Goal: Task Accomplishment & Management: Use online tool/utility

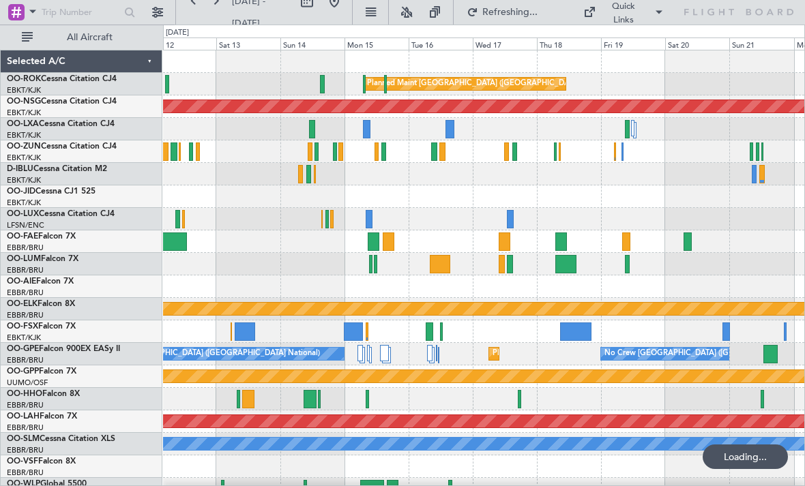
click at [451, 123] on div at bounding box center [450, 129] width 9 height 18
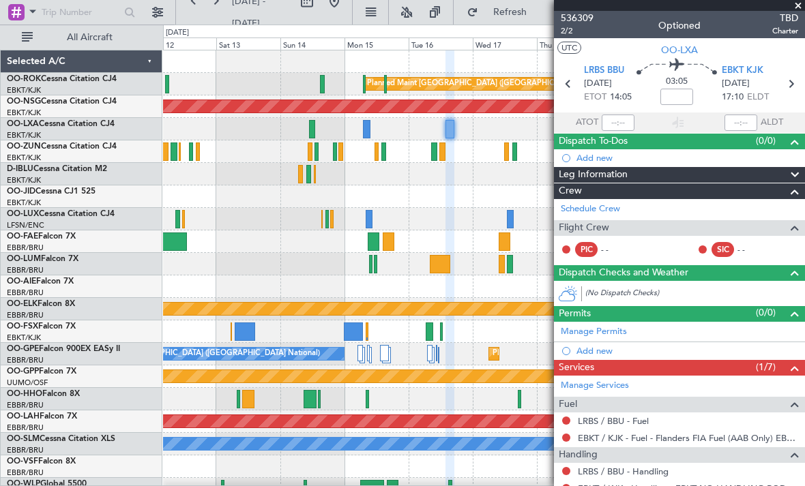
click at [802, 3] on span at bounding box center [798, 6] width 14 height 12
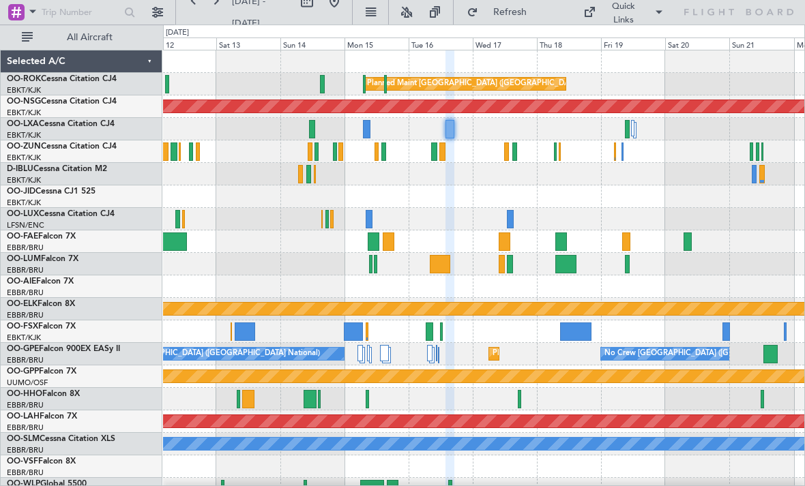
type input "0"
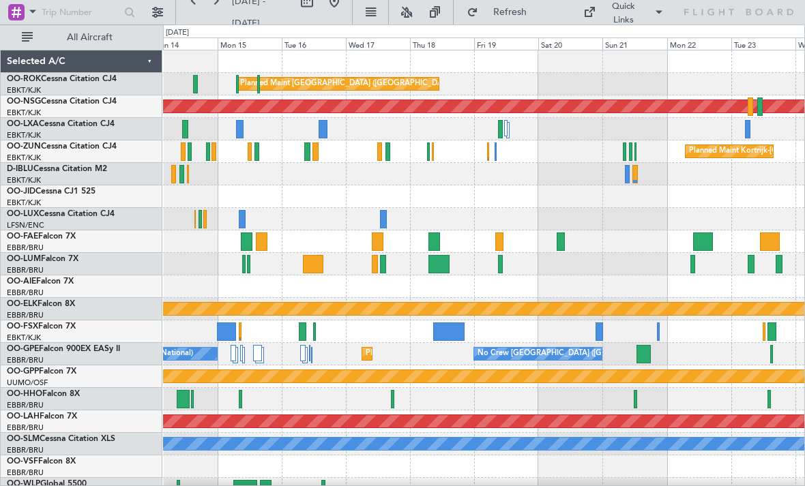
click at [308, 147] on div at bounding box center [307, 152] width 6 height 18
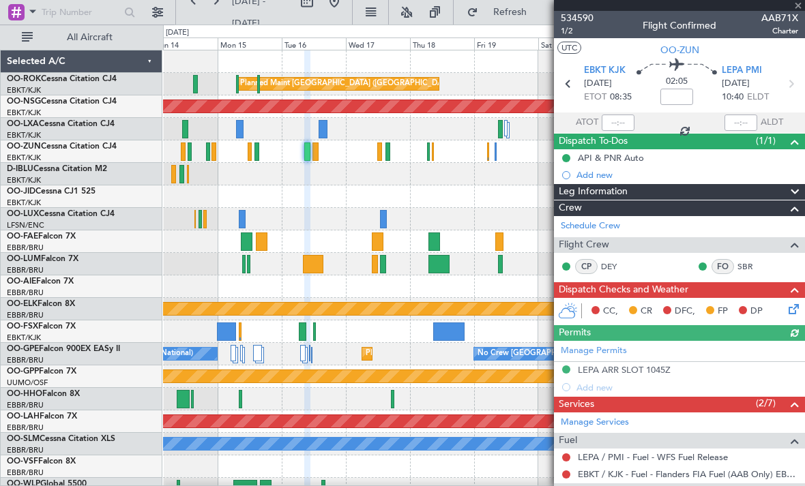
click at [802, 9] on div at bounding box center [679, 5] width 251 height 11
click at [802, 8] on div at bounding box center [679, 5] width 251 height 11
click at [801, 7] on span at bounding box center [798, 6] width 14 height 12
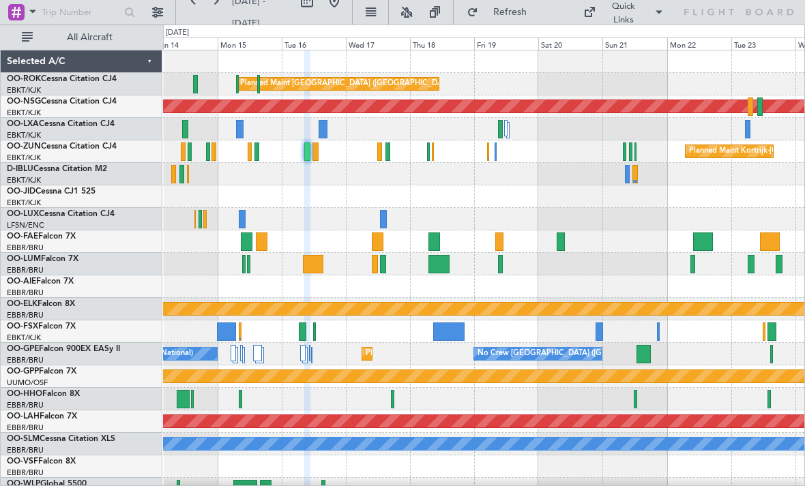
type input "0"
click at [387, 149] on div at bounding box center [387, 152] width 5 height 18
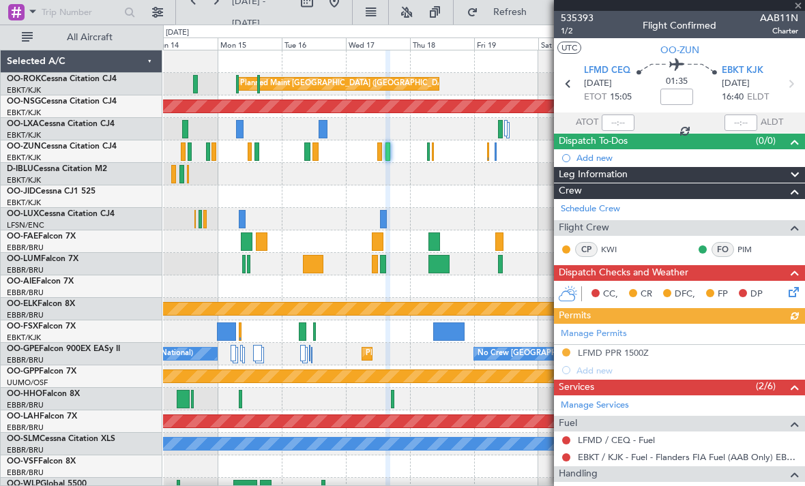
click at [804, 5] on div at bounding box center [679, 5] width 251 height 11
click at [802, 4] on span at bounding box center [798, 6] width 14 height 12
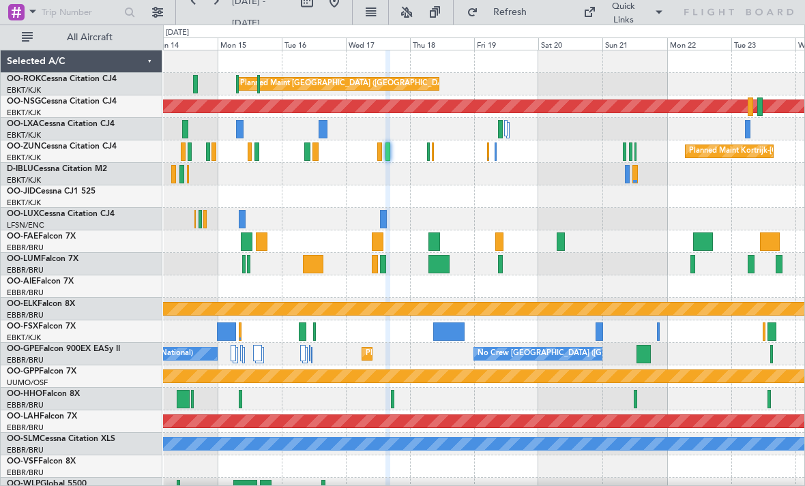
type input "0"
click at [427, 145] on div at bounding box center [428, 152] width 3 height 18
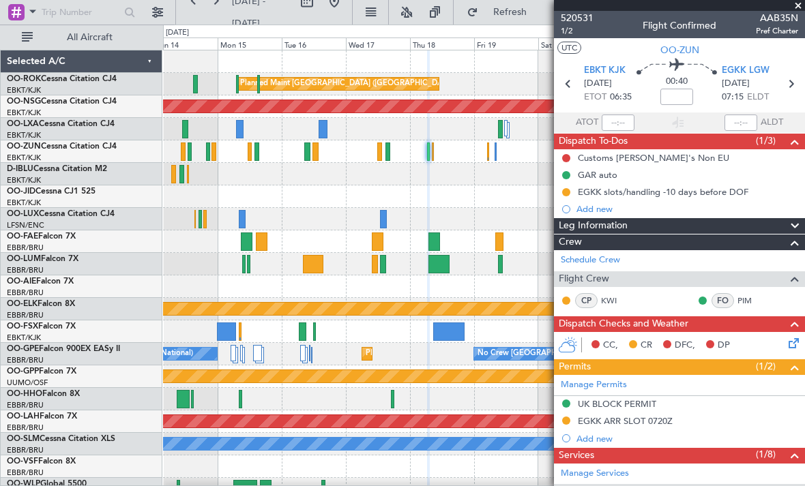
click at [804, 5] on span at bounding box center [798, 6] width 14 height 12
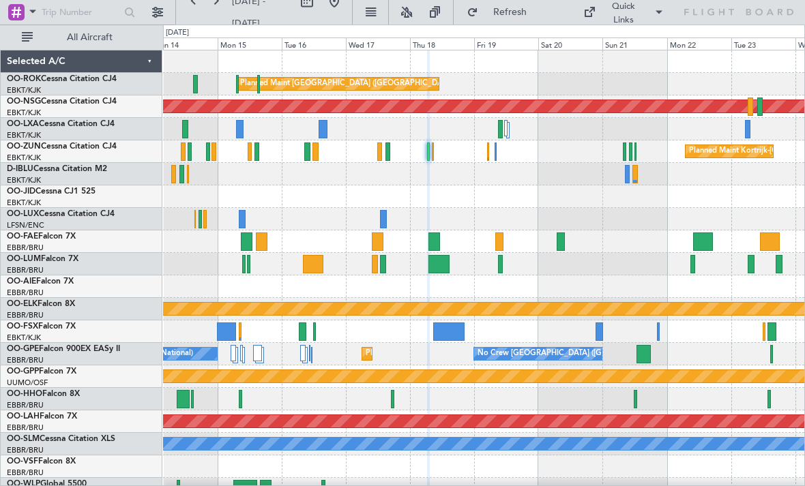
type input "0"
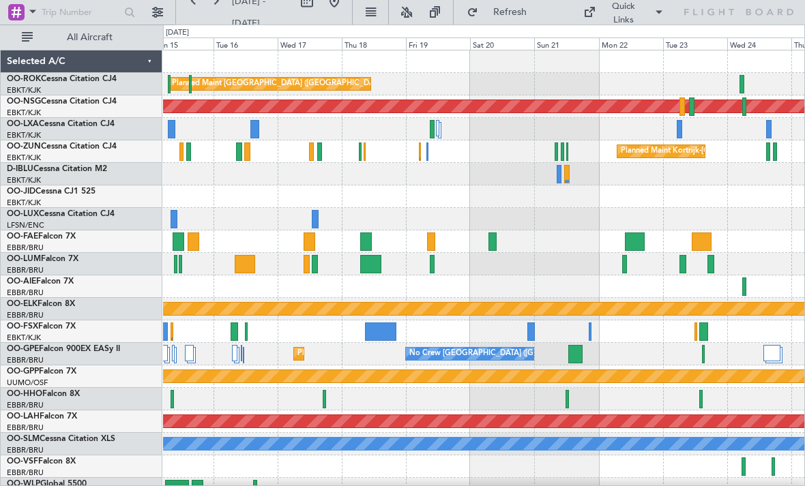
click at [561, 156] on div at bounding box center [562, 152] width 3 height 18
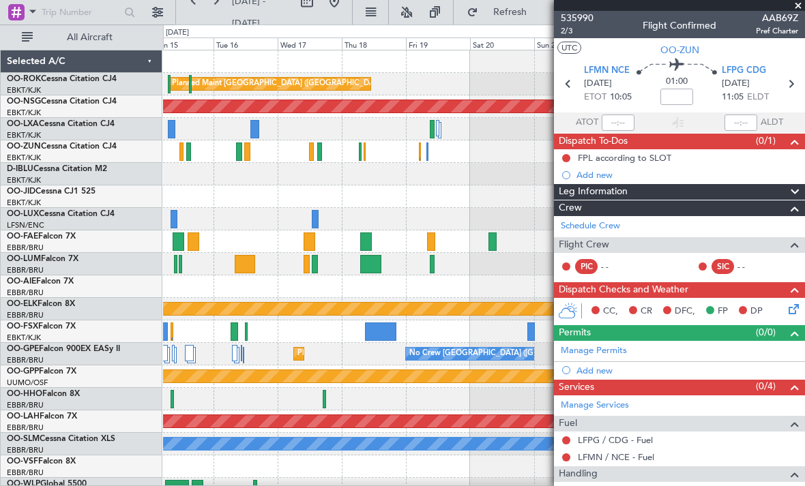
click at [802, 5] on span at bounding box center [798, 6] width 14 height 12
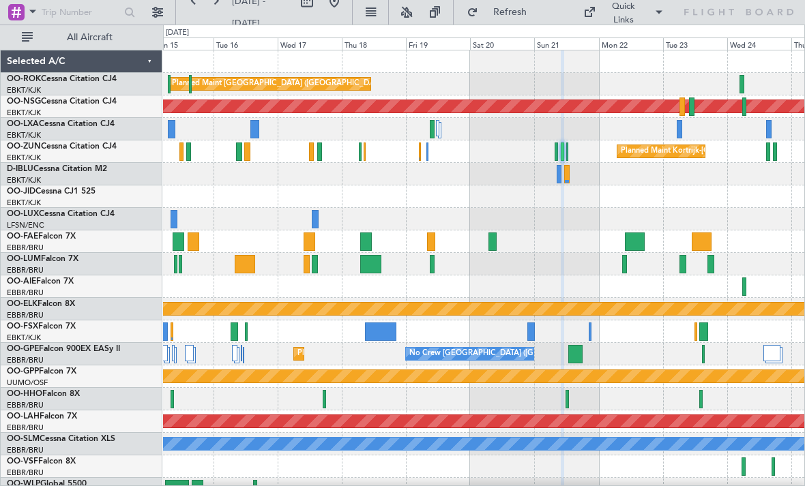
type input "0"
click at [431, 128] on div at bounding box center [432, 129] width 5 height 18
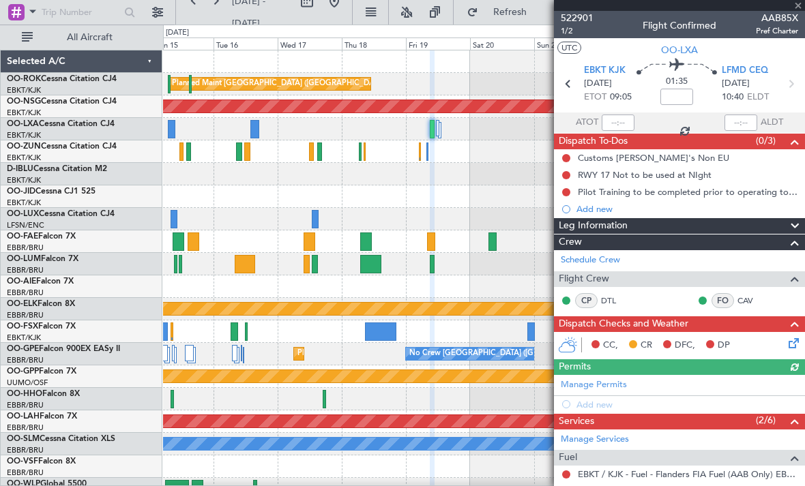
click at [803, 6] on div at bounding box center [679, 5] width 251 height 11
click at [803, 4] on span at bounding box center [798, 6] width 14 height 12
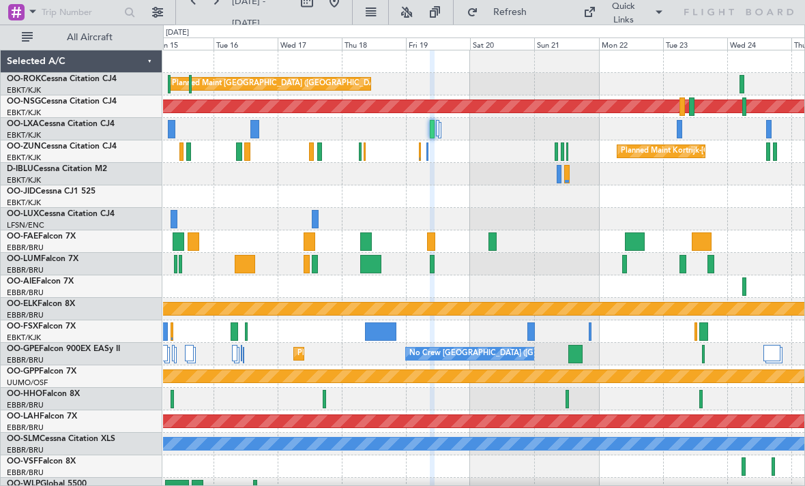
type input "0"
click at [440, 128] on div at bounding box center [439, 130] width 3 height 16
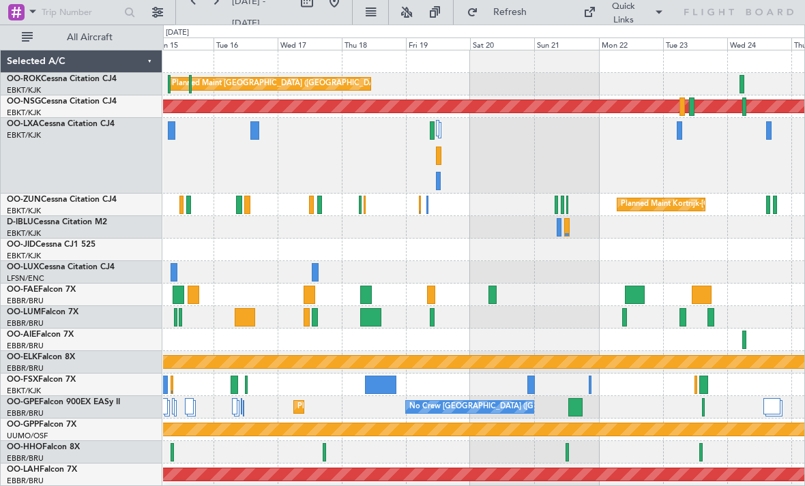
click at [439, 180] on div at bounding box center [438, 181] width 5 height 18
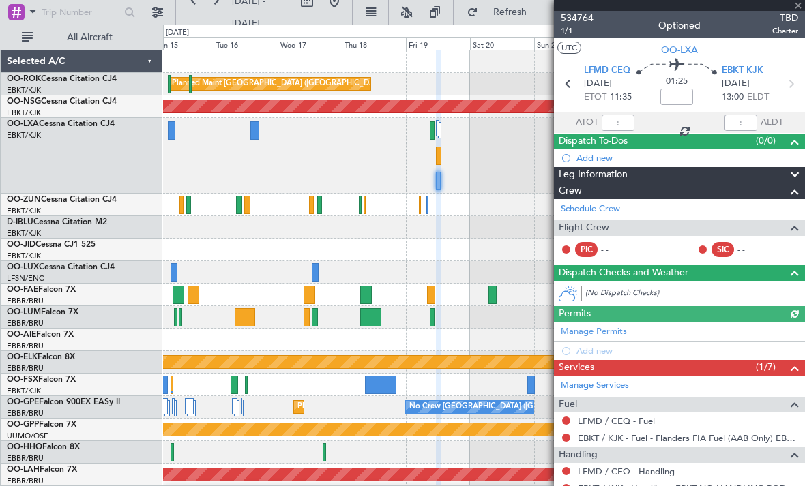
click at [802, 3] on div at bounding box center [679, 5] width 251 height 11
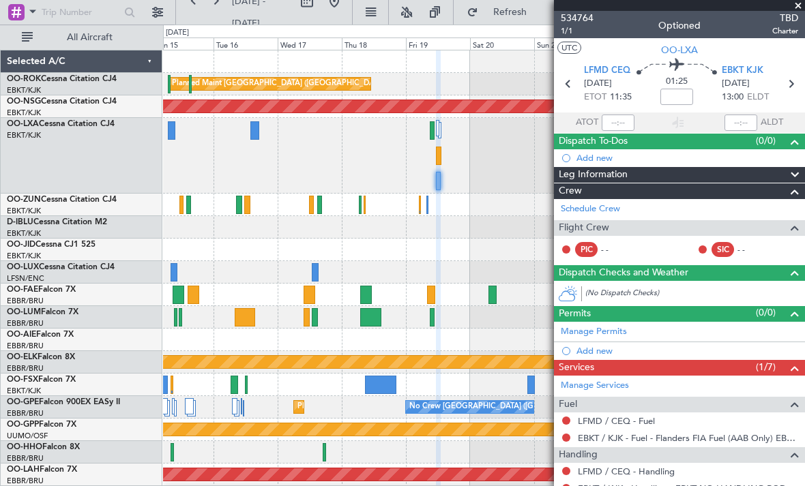
click at [802, 3] on span at bounding box center [798, 6] width 14 height 12
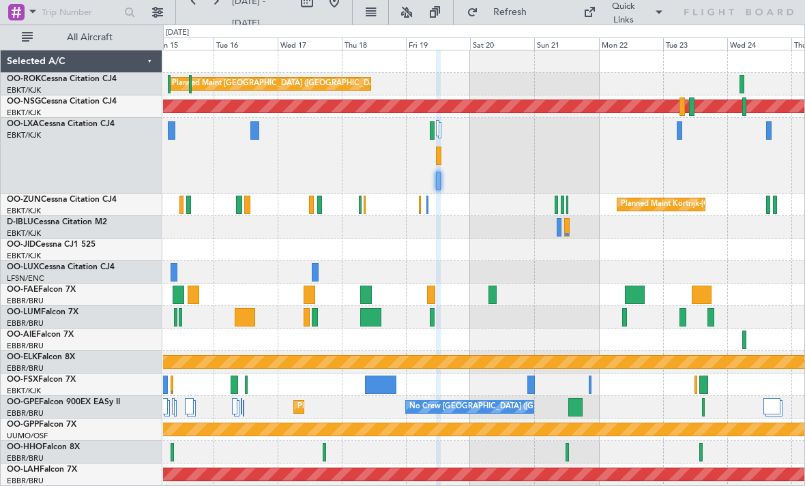
type input "0"
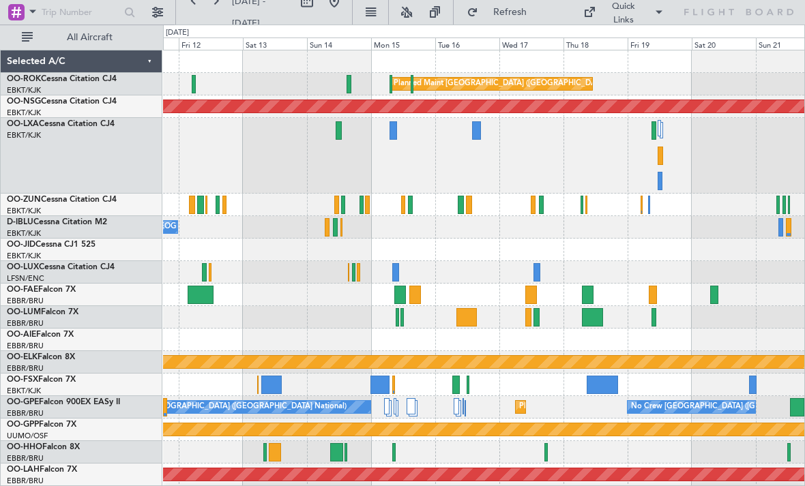
click at [411, 89] on div at bounding box center [412, 84] width 3 height 18
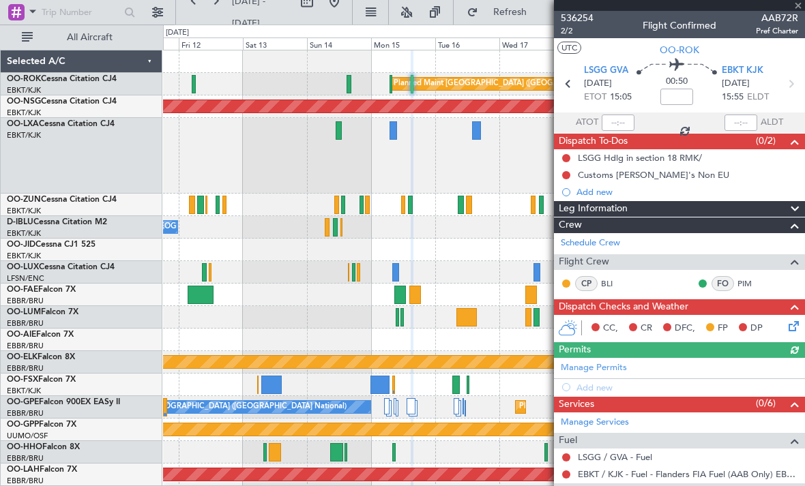
click at [801, 7] on div at bounding box center [679, 5] width 251 height 11
click at [800, 6] on span at bounding box center [798, 6] width 14 height 12
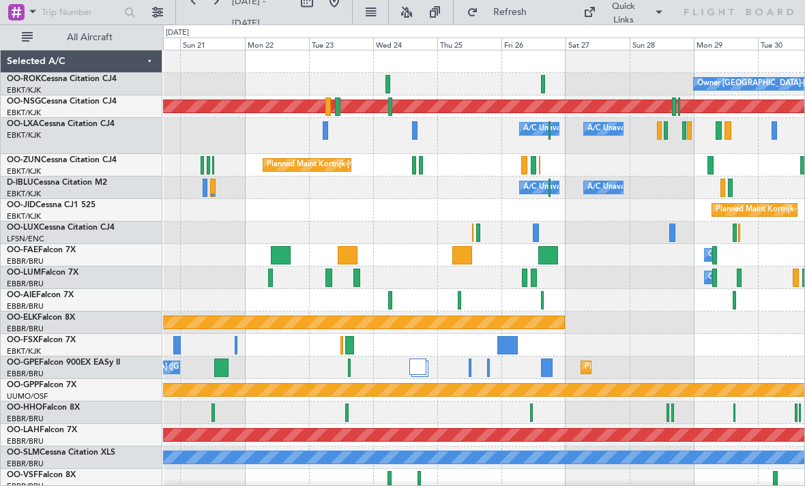
click at [415, 126] on div at bounding box center [414, 130] width 5 height 18
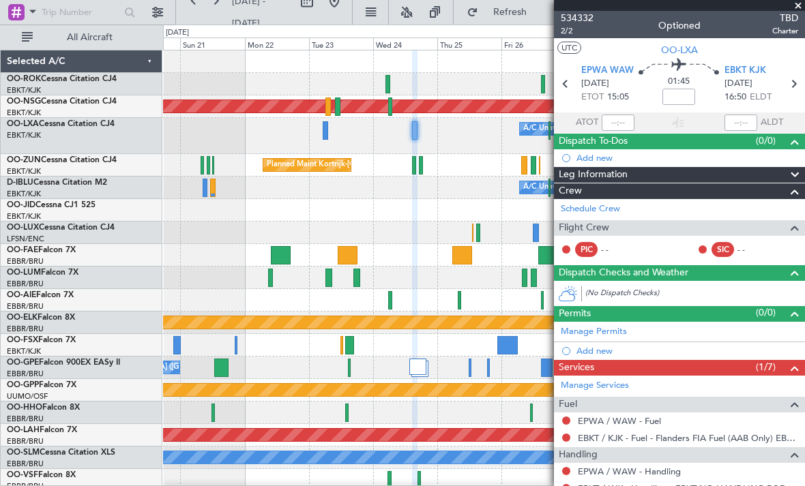
click at [804, 8] on span at bounding box center [798, 6] width 14 height 12
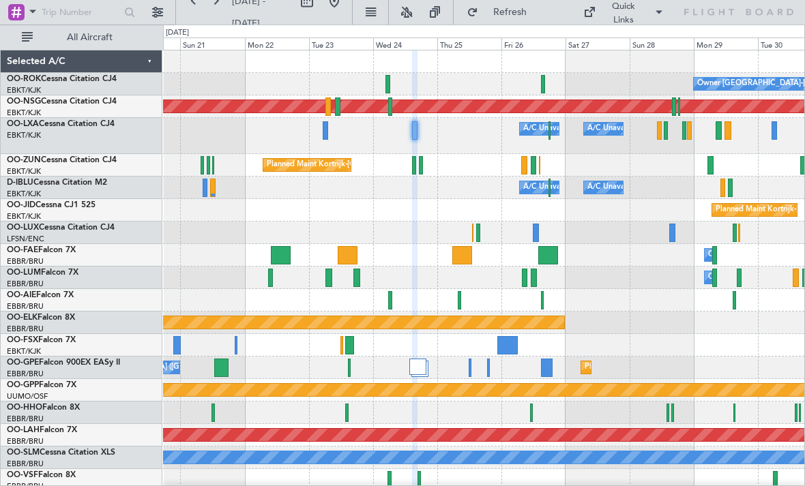
type input "0"
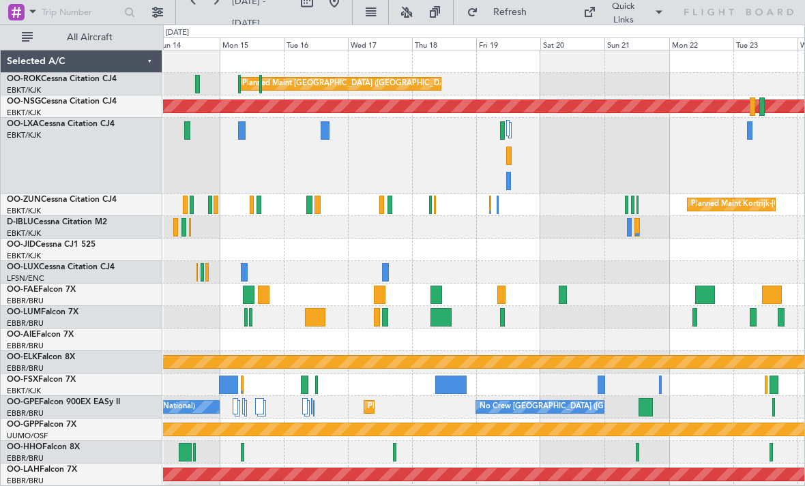
scroll to position [67, 0]
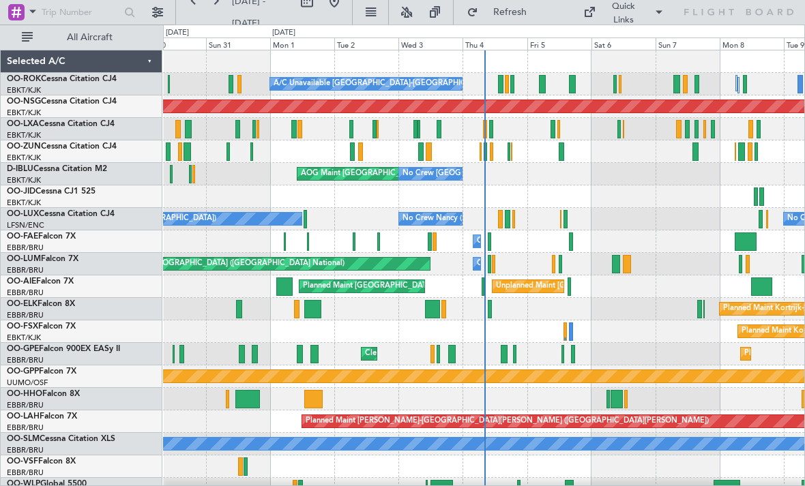
click at [486, 126] on div at bounding box center [485, 129] width 4 height 18
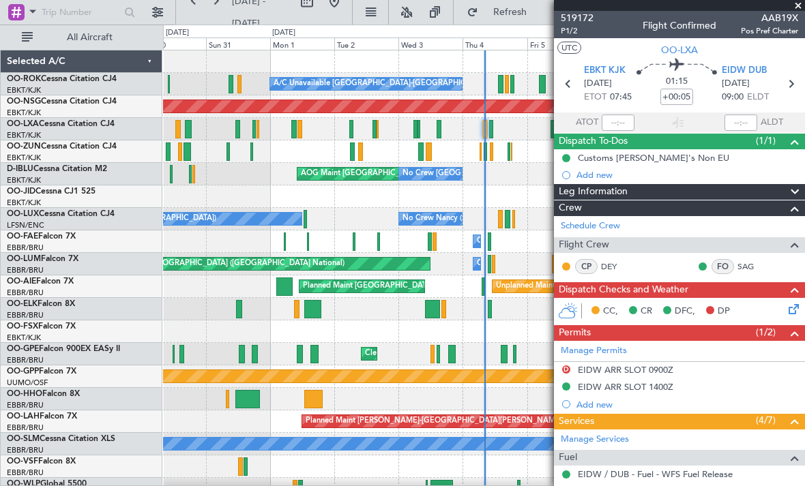
click at [792, 9] on span at bounding box center [798, 6] width 14 height 12
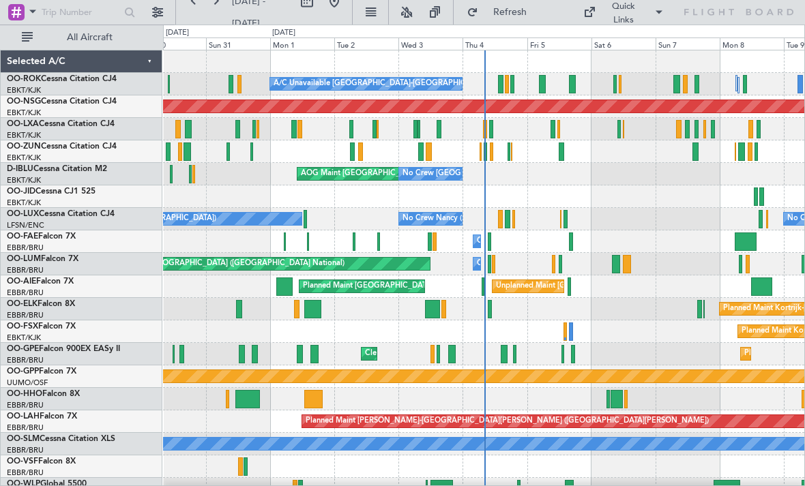
click at [495, 222] on div "No Crew Paris (Le Bourget) No Crew Nancy (Essey) No Crew Nancy (Essey) Planned …" at bounding box center [483, 219] width 641 height 23
click at [497, 218] on div "No Crew Paris (Le Bourget) No Crew Nancy (Essey) No Crew Nancy (Essey) Planned …" at bounding box center [483, 219] width 641 height 23
click at [506, 221] on div at bounding box center [507, 219] width 5 height 18
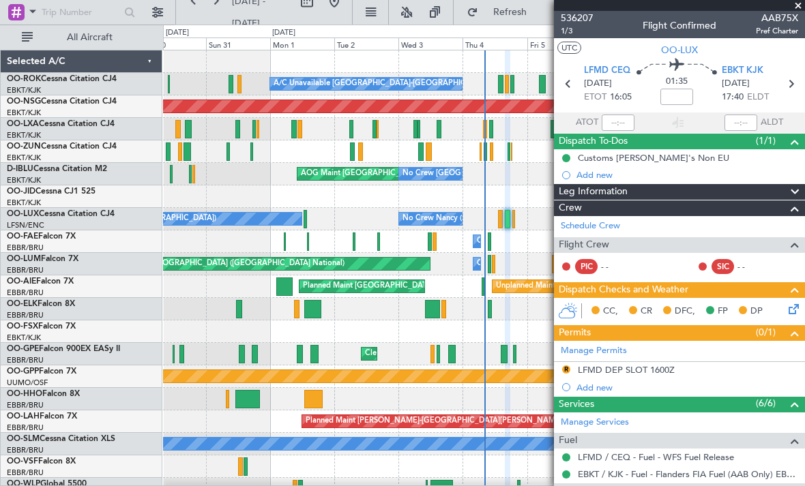
click at [790, 10] on div at bounding box center [679, 5] width 251 height 11
click at [792, 5] on span at bounding box center [798, 6] width 14 height 12
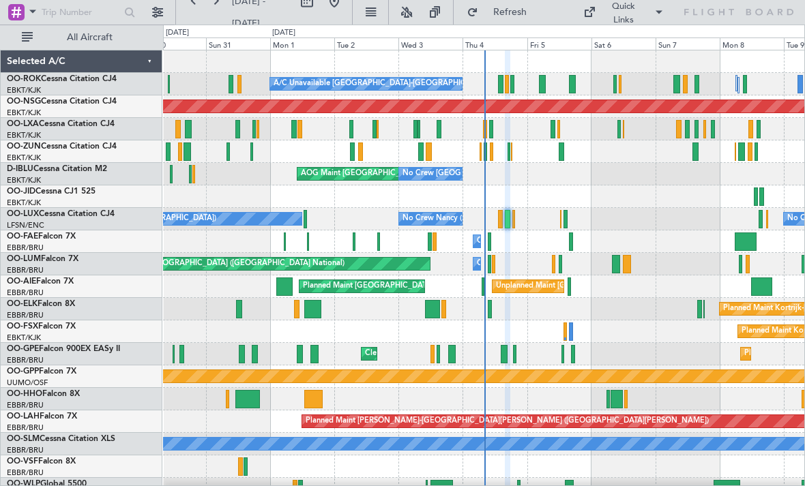
type input "0"
click at [494, 220] on div "No Crew Paris (Le Bourget) No Crew Nancy (Essey) No Crew Nancy (Essey) Planned …" at bounding box center [483, 219] width 641 height 23
click at [495, 218] on div "No Crew Paris (Le Bourget) No Crew Nancy (Essey) No Crew Nancy (Essey) Planned …" at bounding box center [483, 219] width 641 height 23
click at [499, 221] on div at bounding box center [500, 219] width 5 height 18
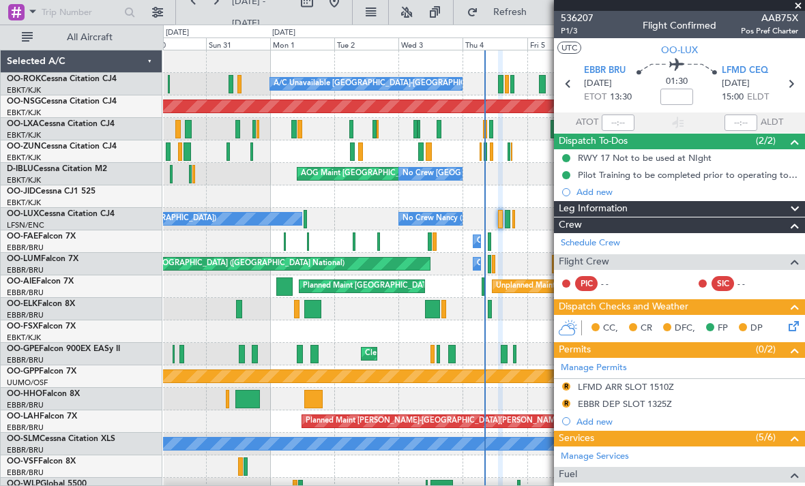
click at [793, 8] on span at bounding box center [798, 6] width 14 height 12
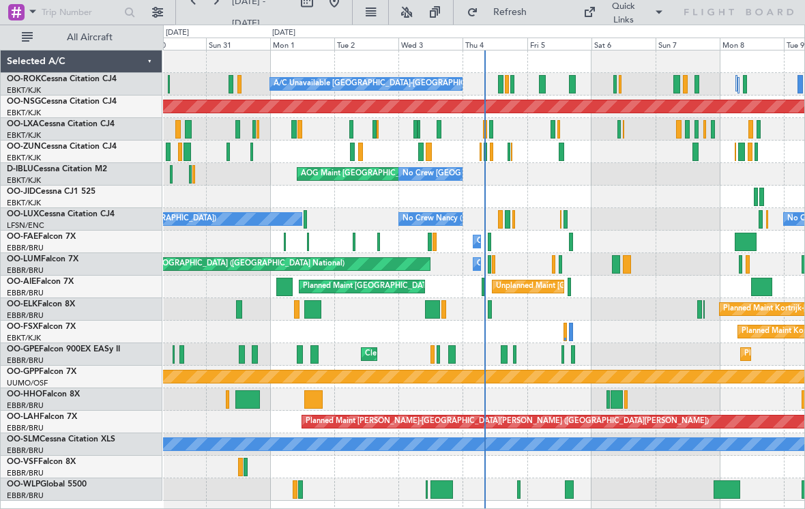
click at [633, 11] on div "Quick Links" at bounding box center [624, 13] width 40 height 27
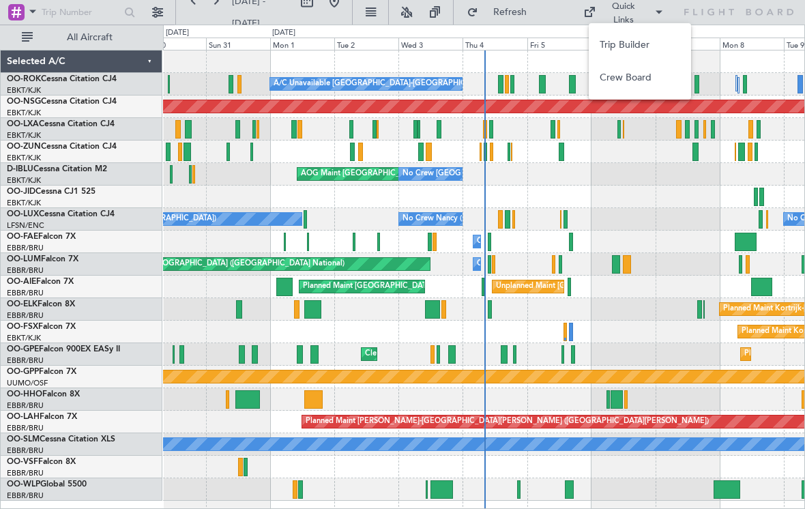
click at [649, 80] on button "Crew Board" at bounding box center [640, 77] width 102 height 33
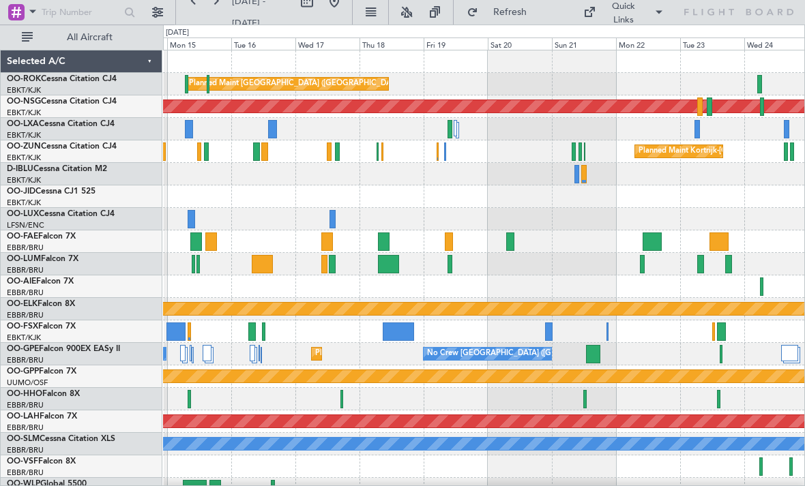
click at [581, 151] on div at bounding box center [580, 152] width 3 height 18
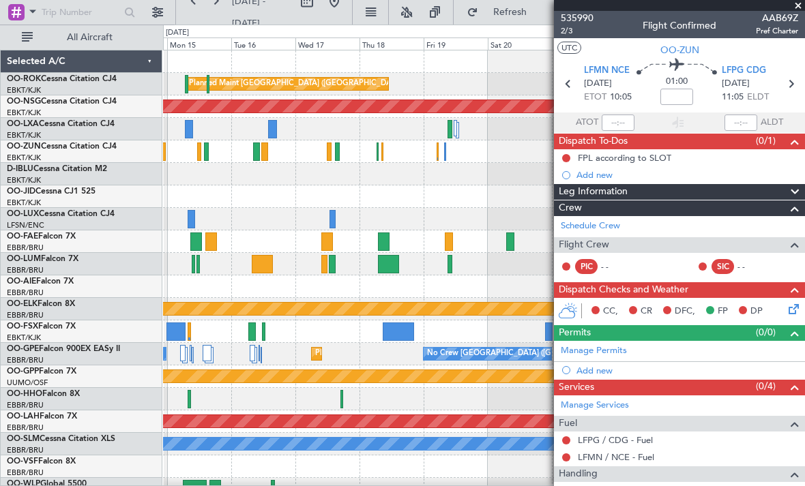
click at [796, 10] on span at bounding box center [798, 6] width 14 height 12
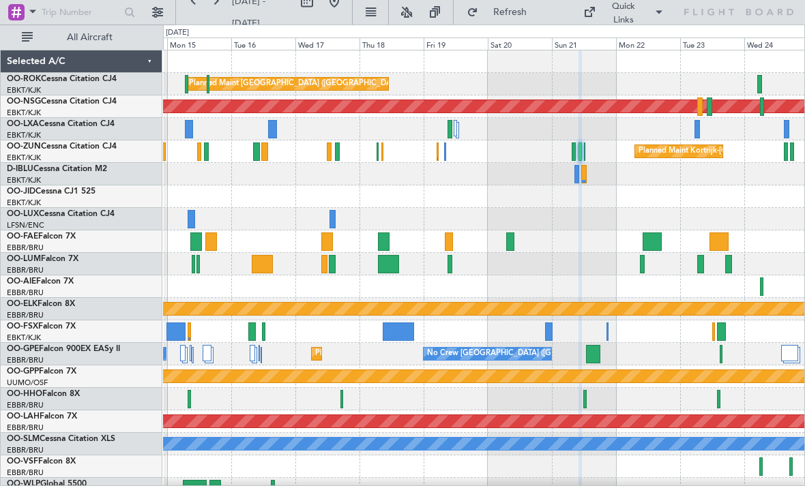
type input "0"
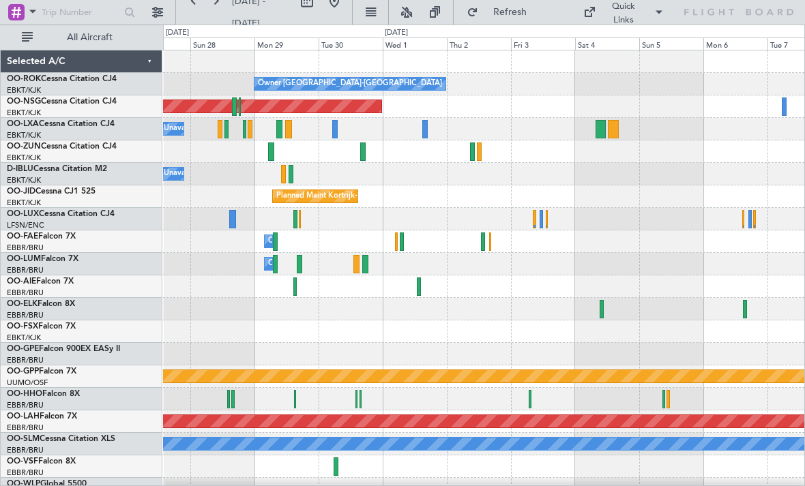
click at [750, 254] on div "Owner Melsbroek Air Base" at bounding box center [483, 264] width 641 height 23
